Goal: Task Accomplishment & Management: Manage account settings

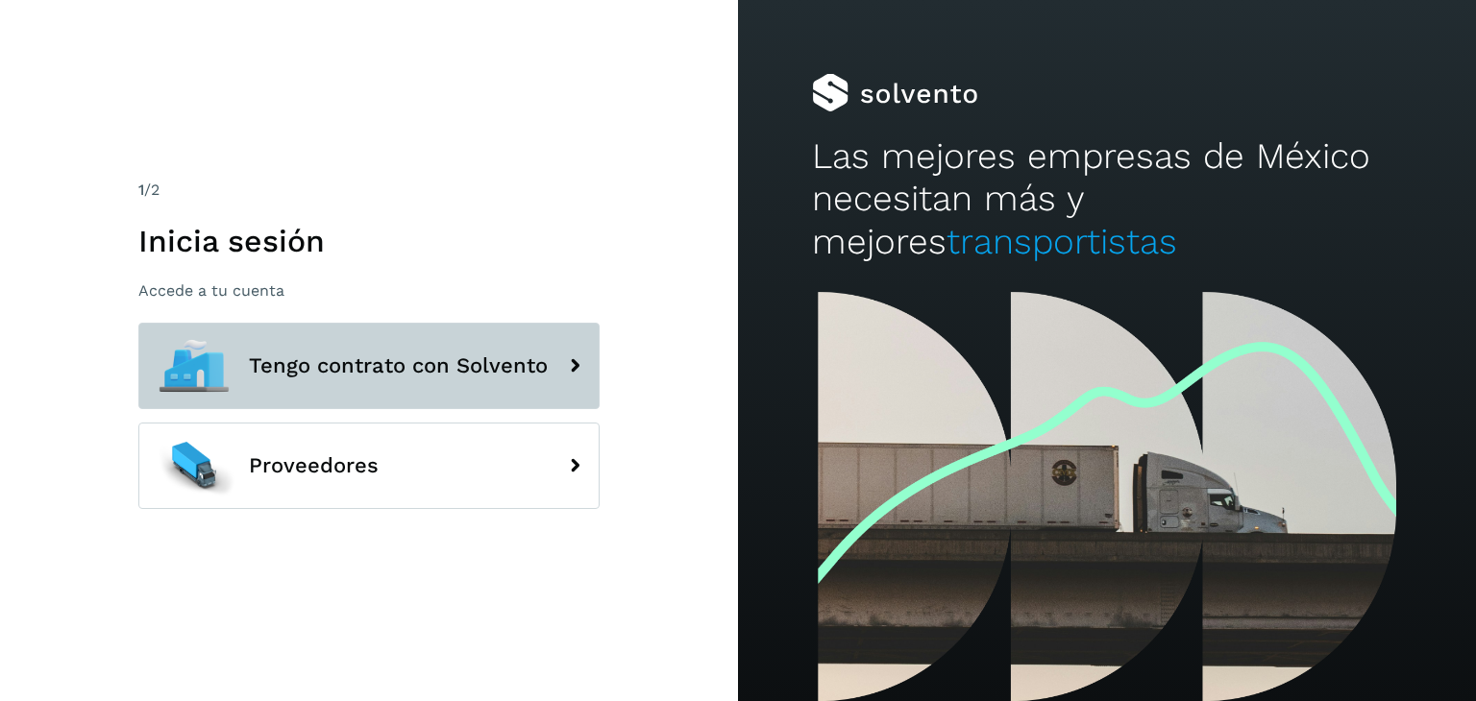
click at [441, 389] on button "Tengo contrato con Solvento" at bounding box center [368, 366] width 461 height 86
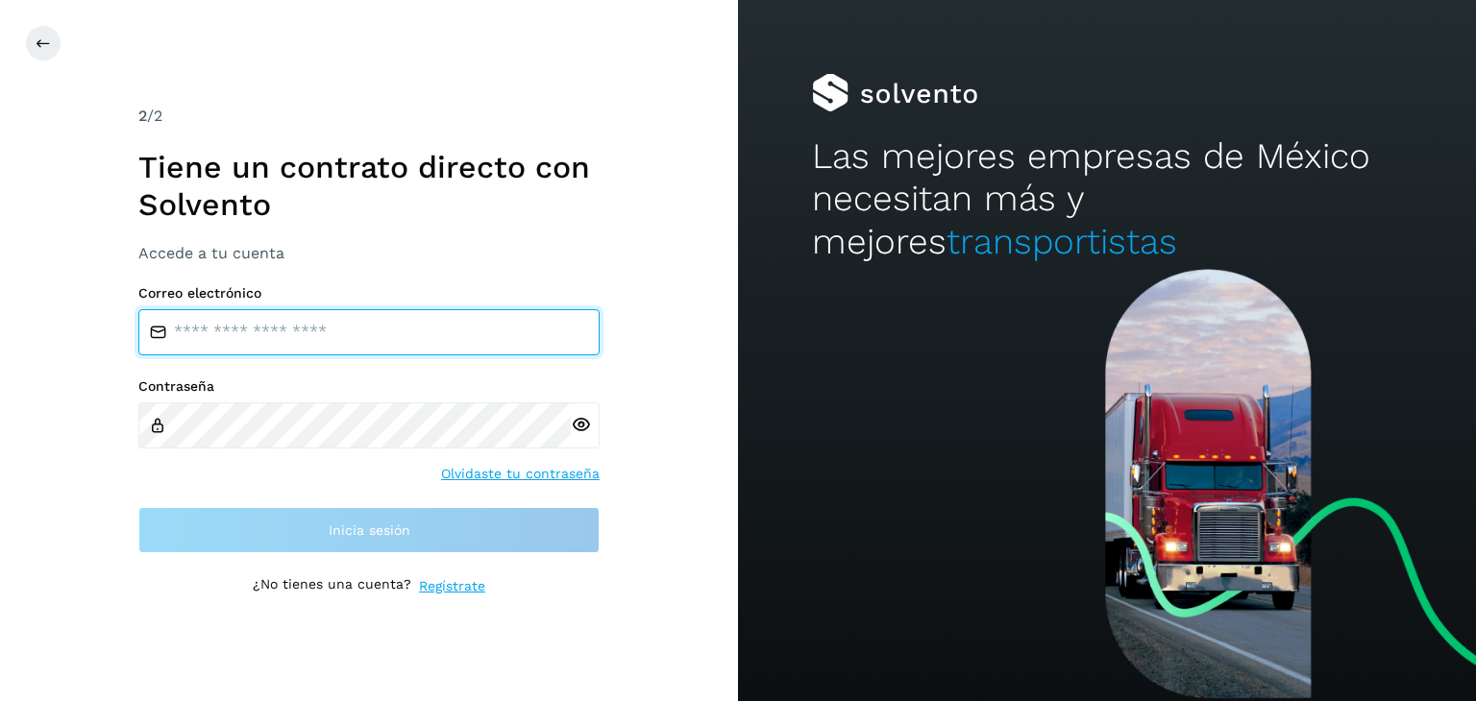
type input "**********"
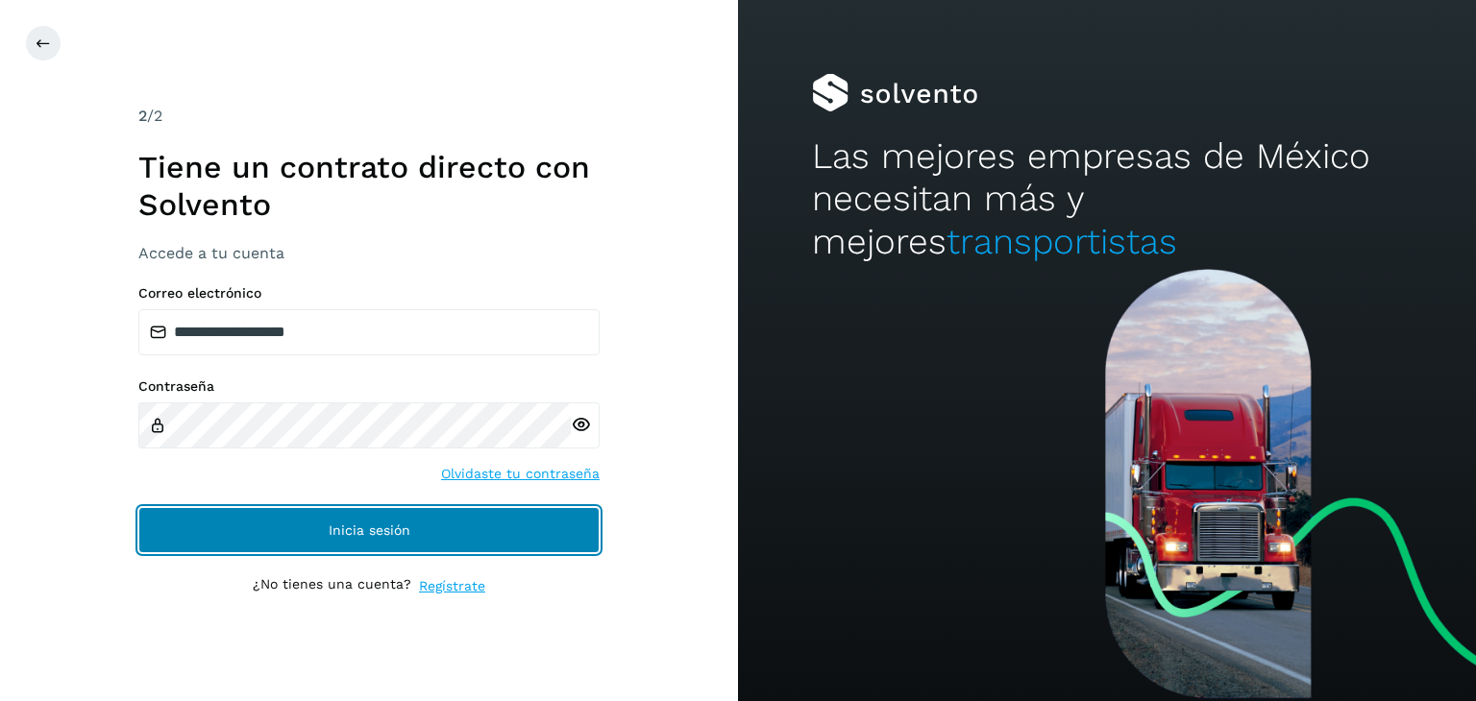
click at [329, 530] on span "Inicia sesión" at bounding box center [370, 530] width 82 height 13
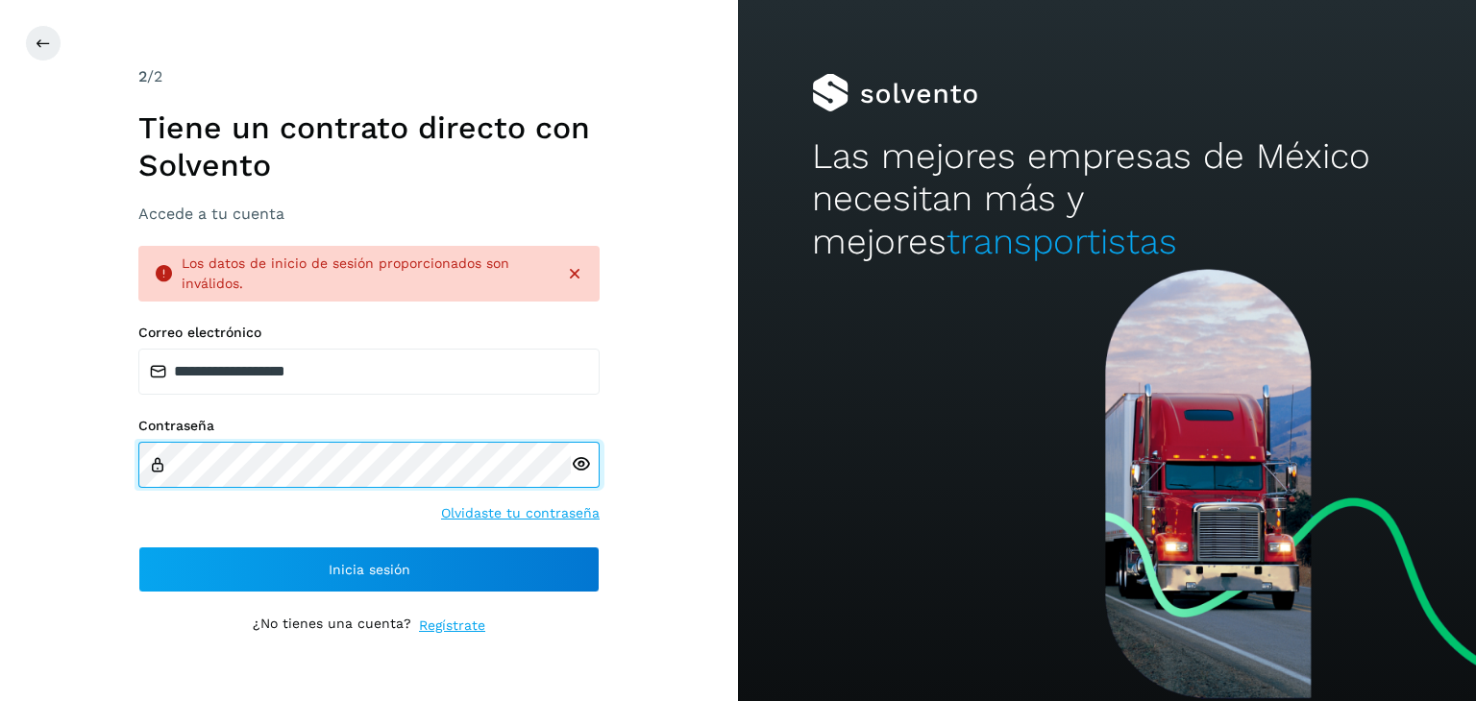
click at [365, 382] on input "**********" at bounding box center [368, 372] width 461 height 46
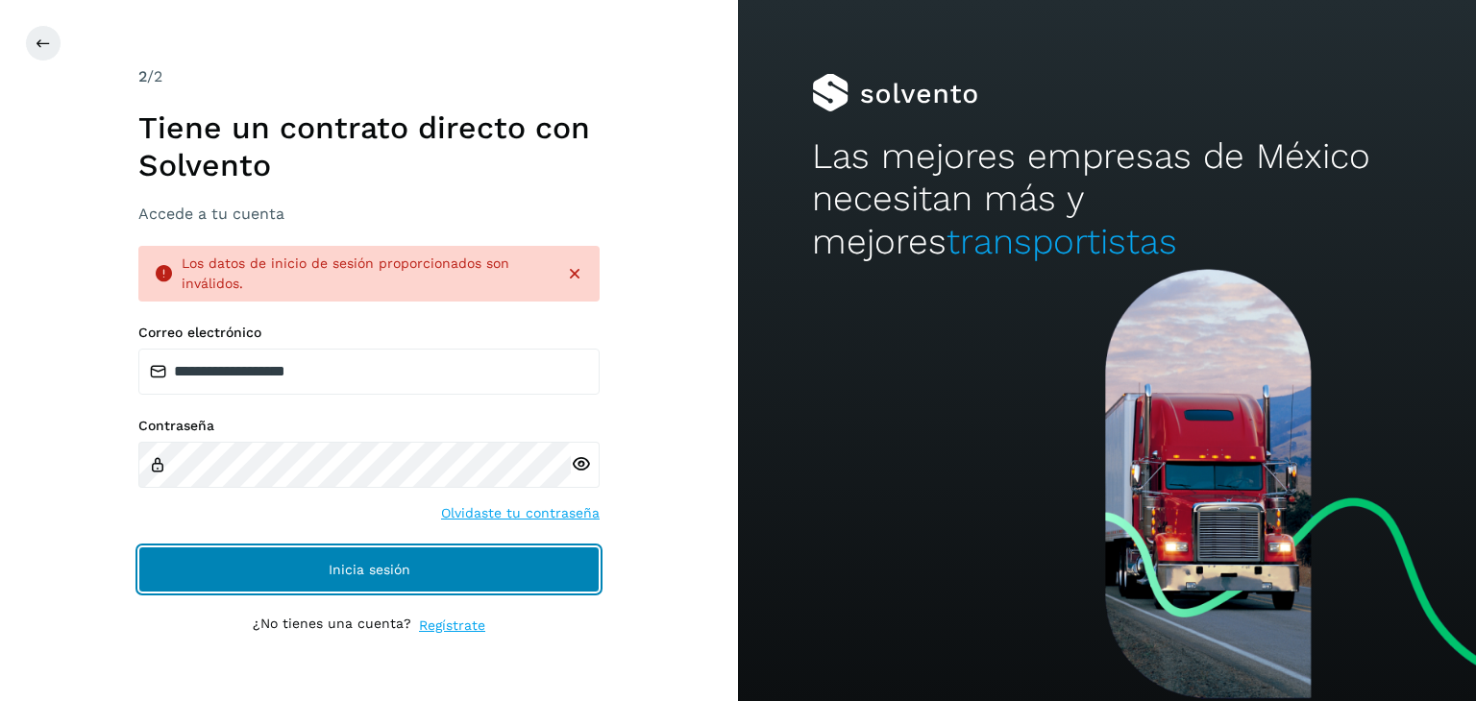
click at [321, 559] on button "Inicia sesión" at bounding box center [368, 570] width 461 height 46
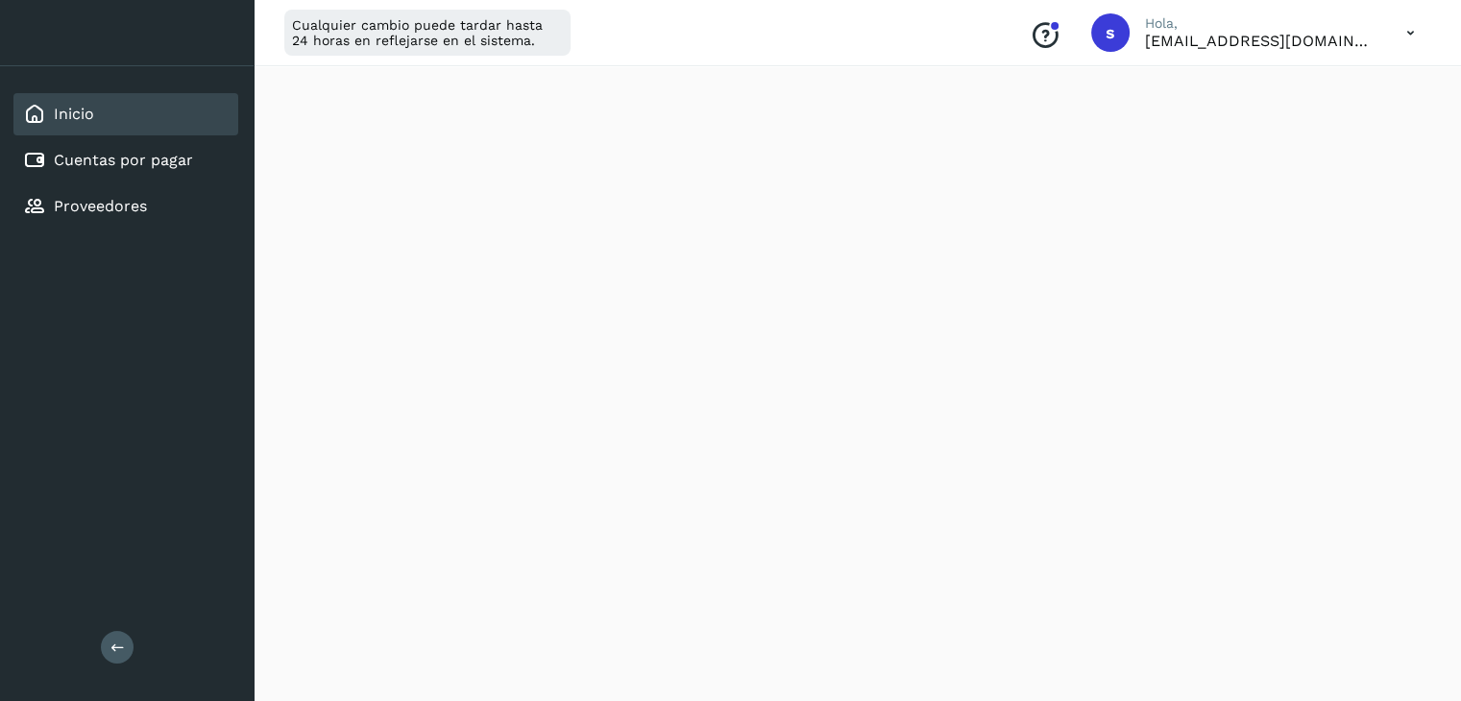
scroll to position [288, 0]
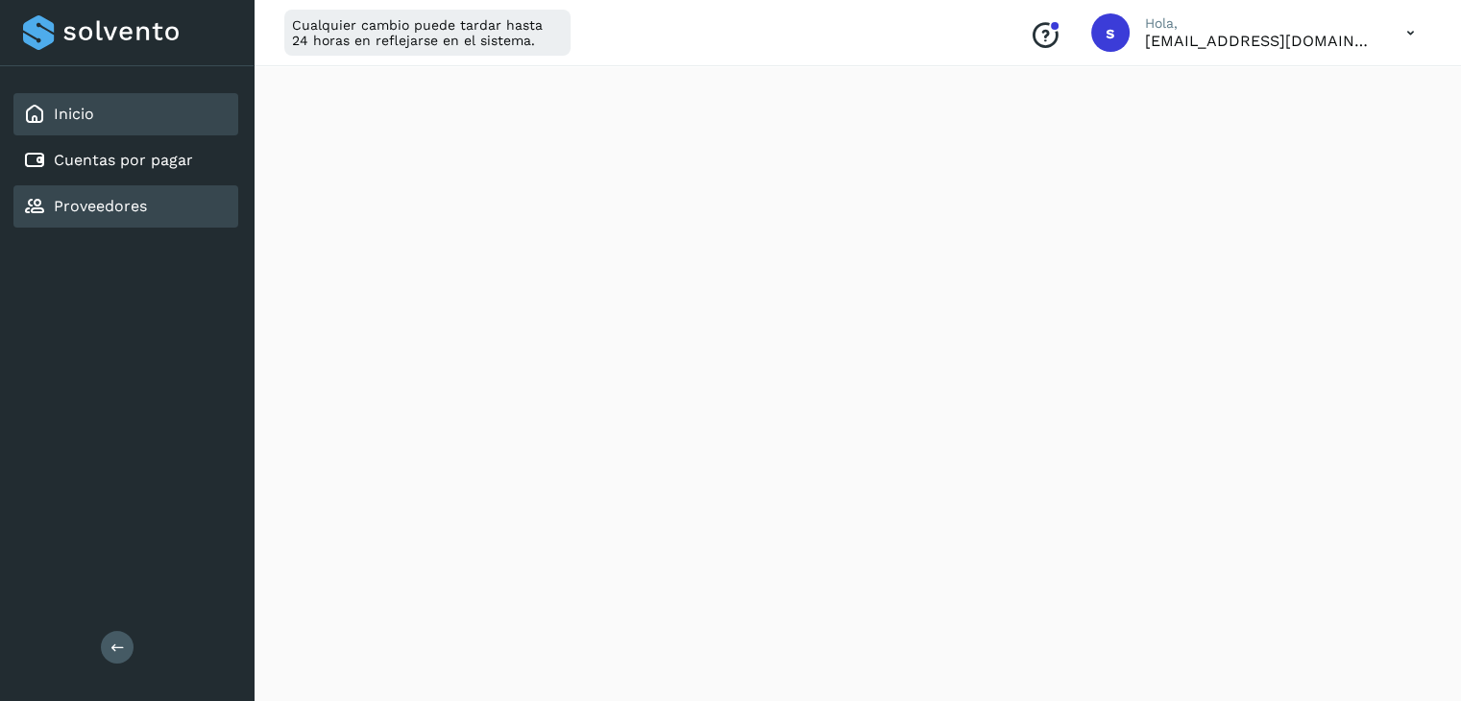
click at [148, 207] on div "Proveedores" at bounding box center [125, 206] width 225 height 42
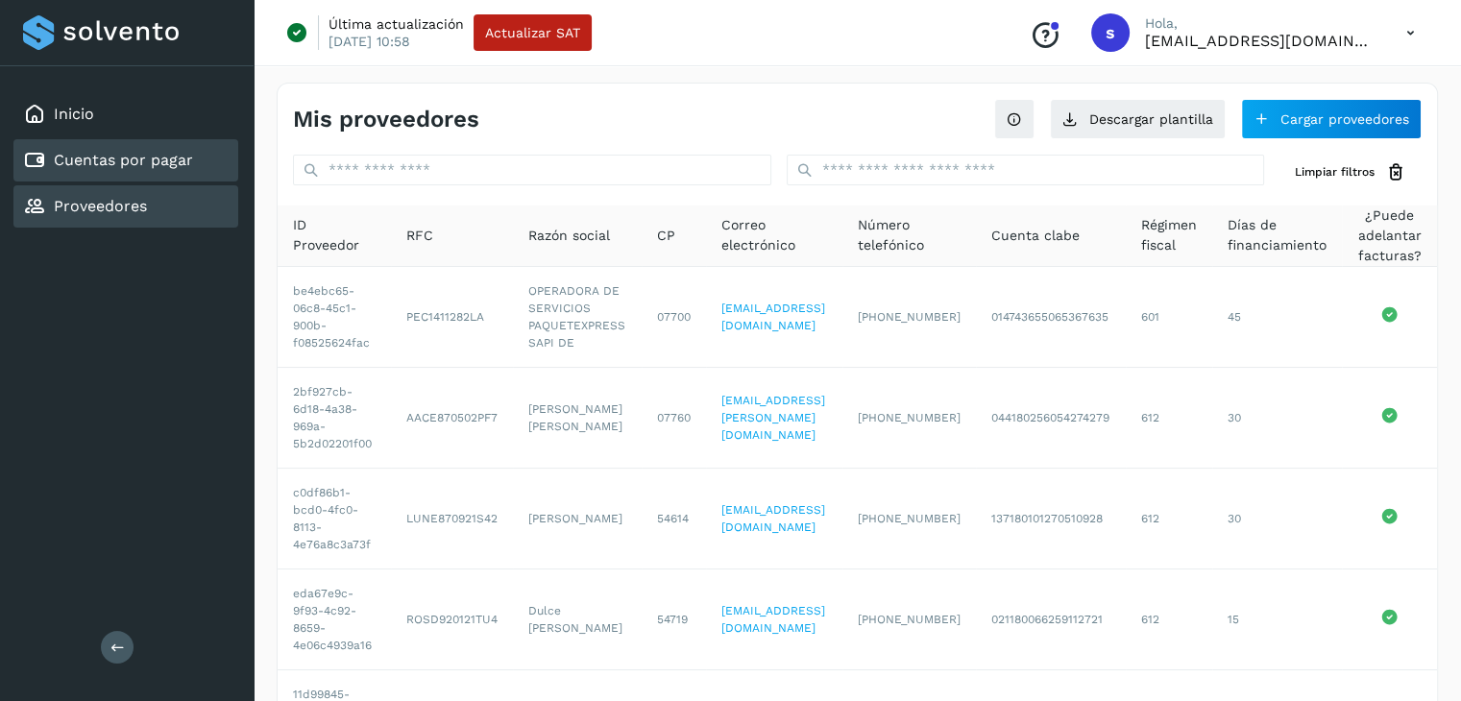
click at [124, 139] on div "Cuentas por pagar" at bounding box center [125, 160] width 225 height 42
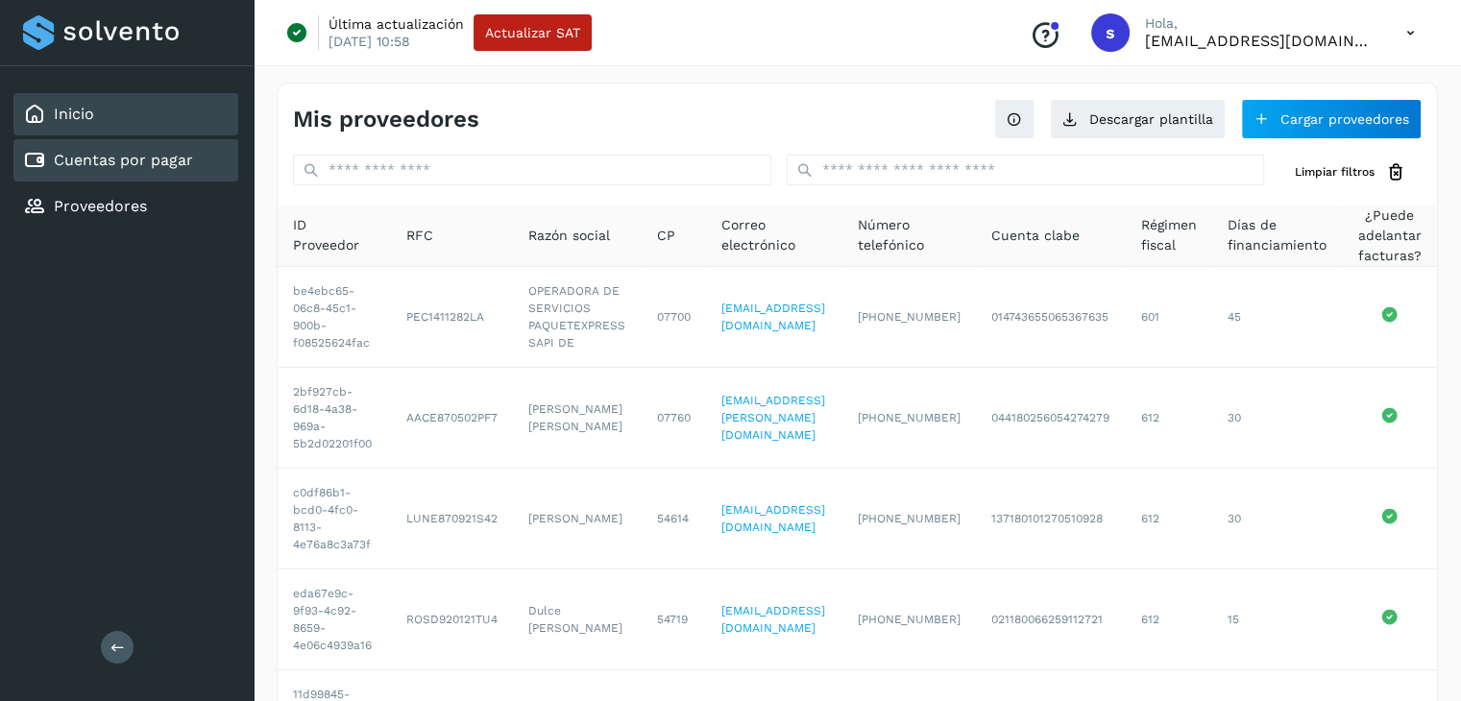
click at [131, 118] on div "Inicio" at bounding box center [125, 114] width 225 height 42
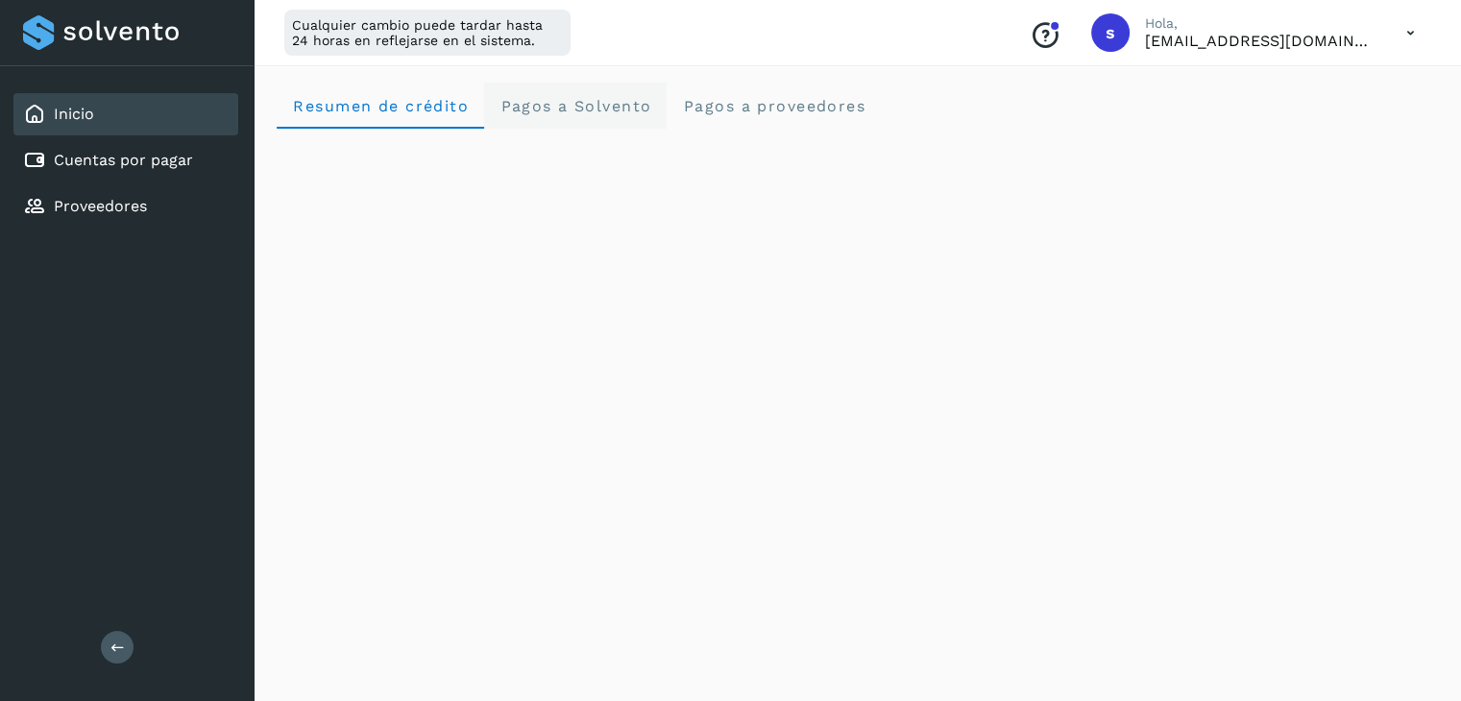
click at [571, 116] on Solvento "Pagos a Solvento" at bounding box center [575, 106] width 183 height 46
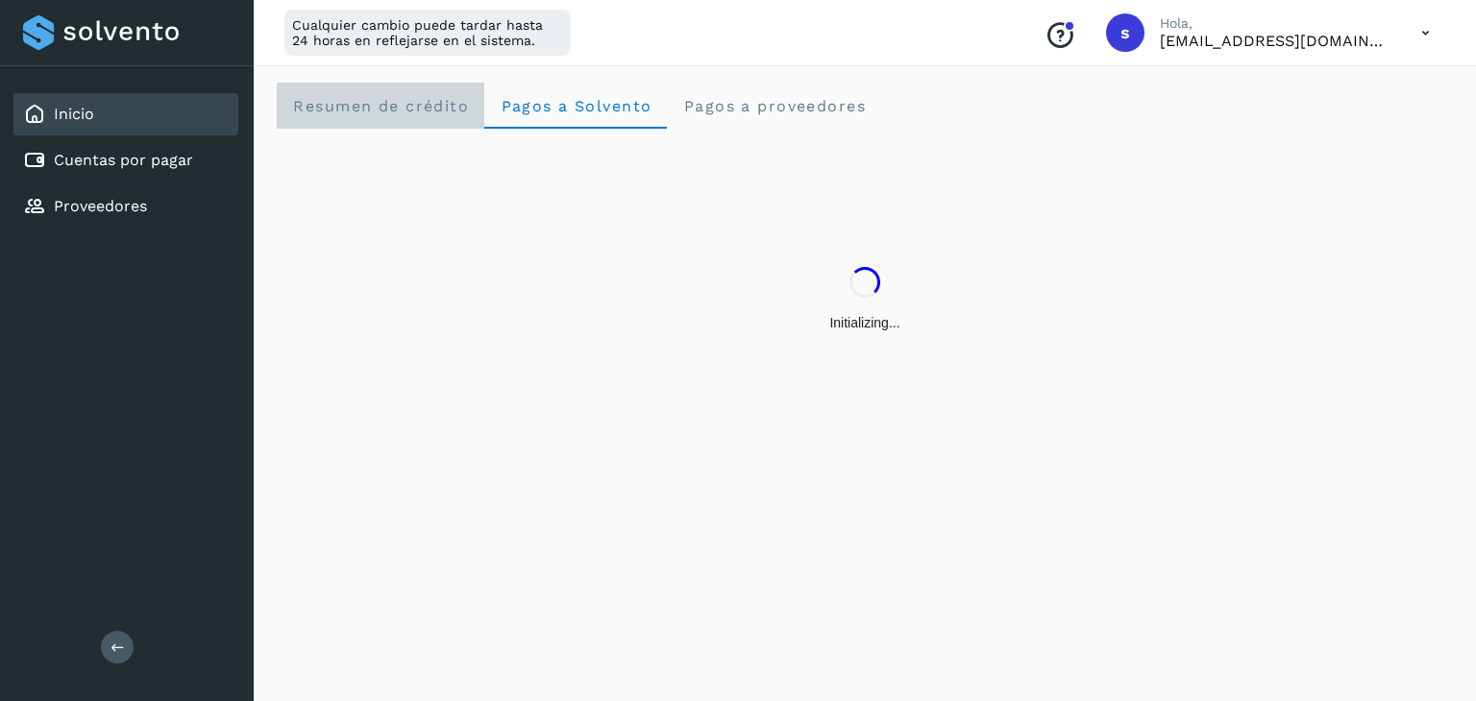
click at [404, 110] on span "Resumen de crédito" at bounding box center [380, 106] width 177 height 18
